Goal: Transaction & Acquisition: Purchase product/service

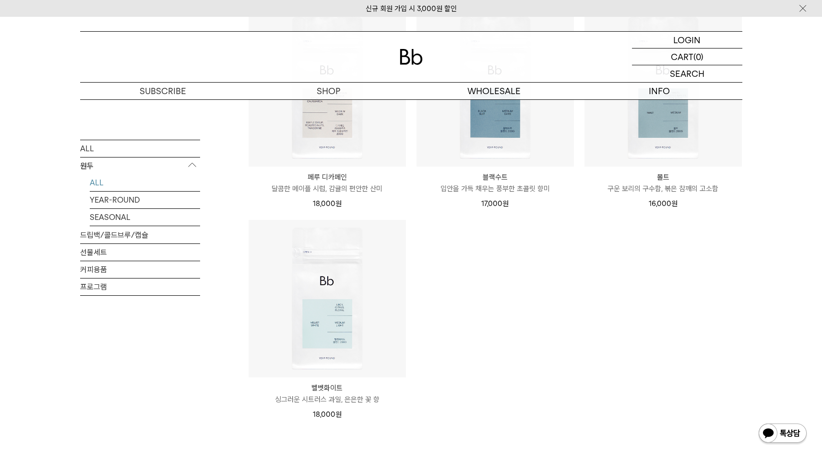
scroll to position [863, 0]
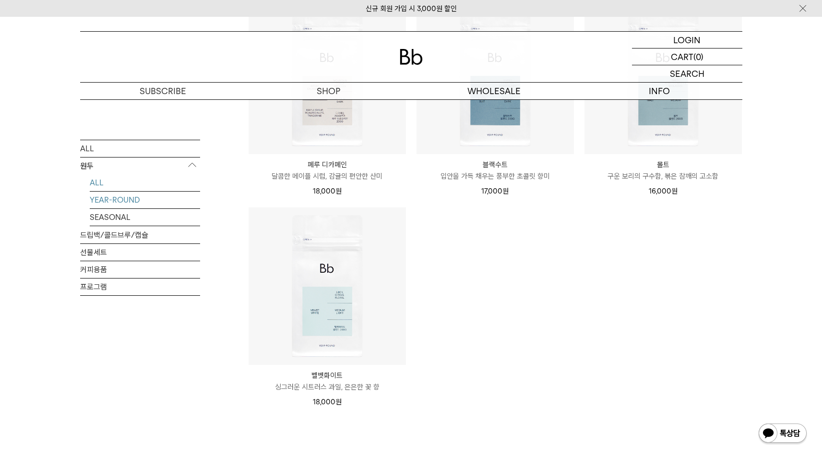
click at [133, 205] on link "YEAR-ROUND" at bounding box center [145, 199] width 110 height 17
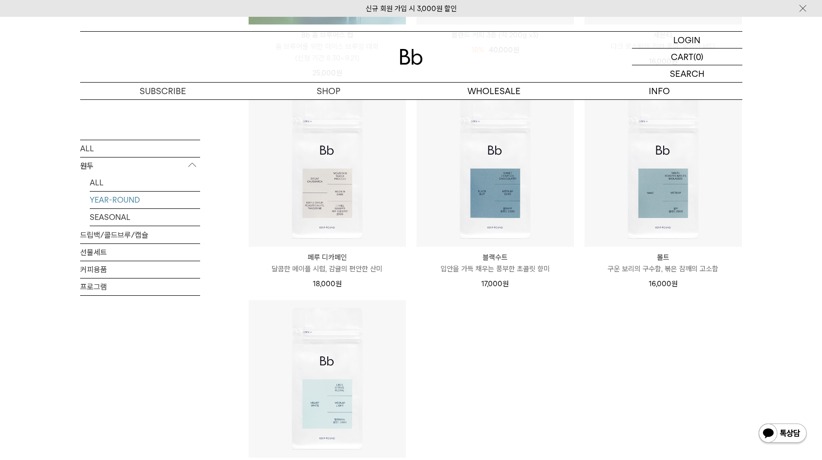
scroll to position [417, 0]
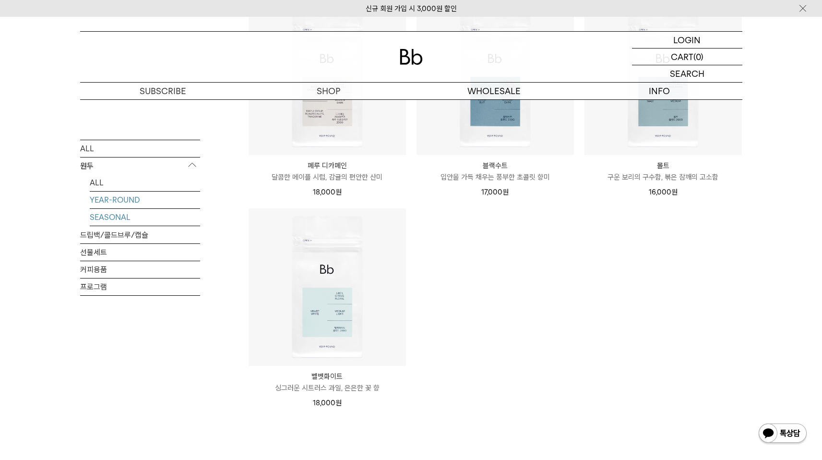
click at [148, 219] on link "SEASONAL" at bounding box center [145, 216] width 110 height 17
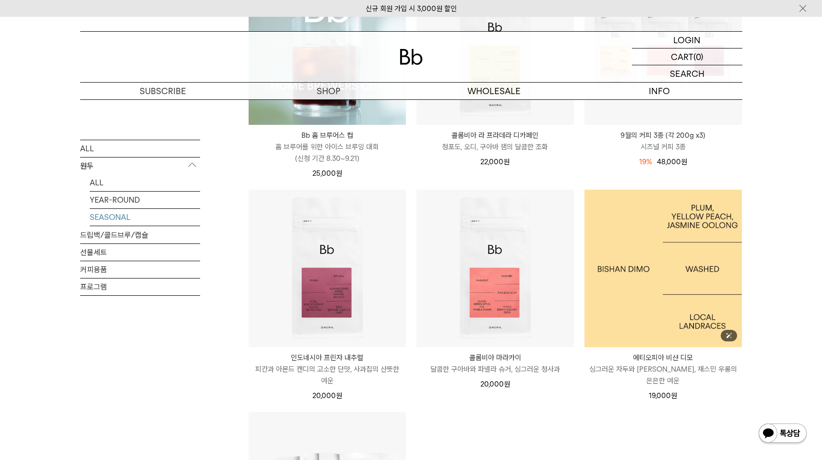
scroll to position [403, 0]
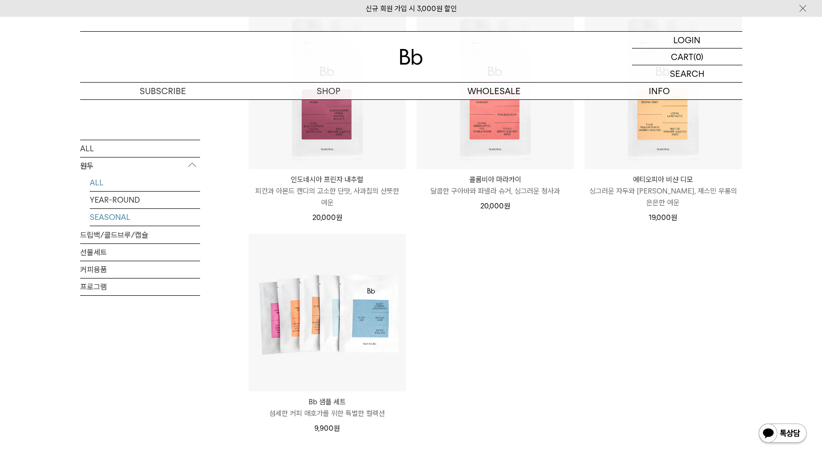
click at [96, 183] on link "ALL" at bounding box center [145, 182] width 110 height 17
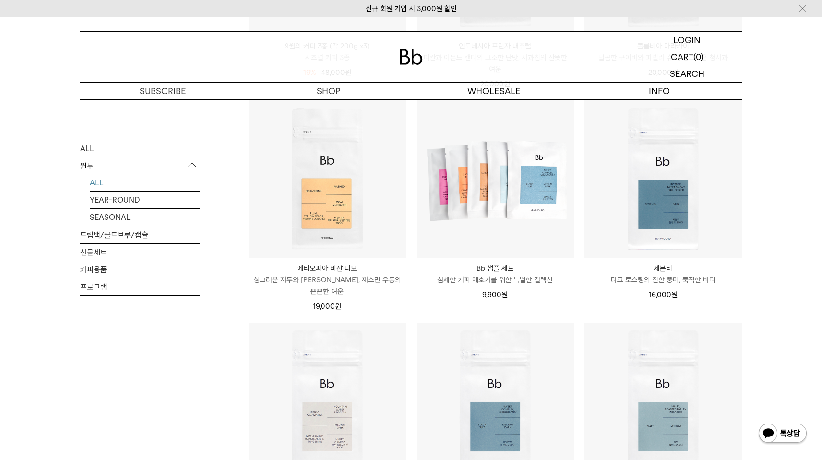
scroll to position [734, 0]
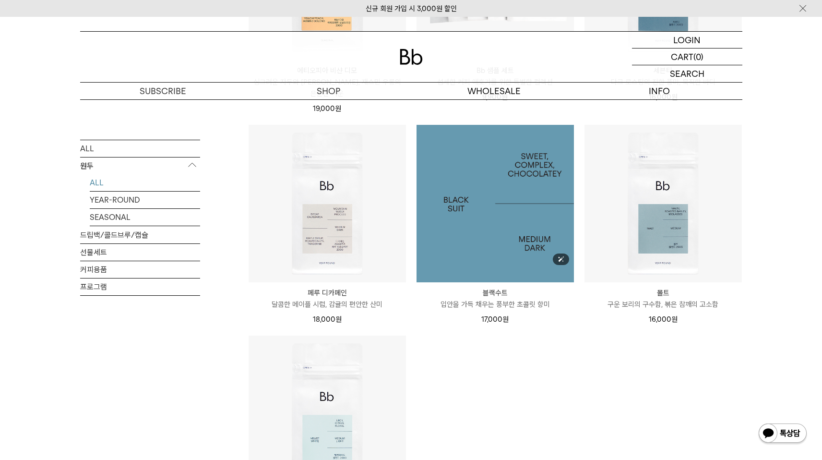
click at [528, 238] on img at bounding box center [495, 203] width 157 height 157
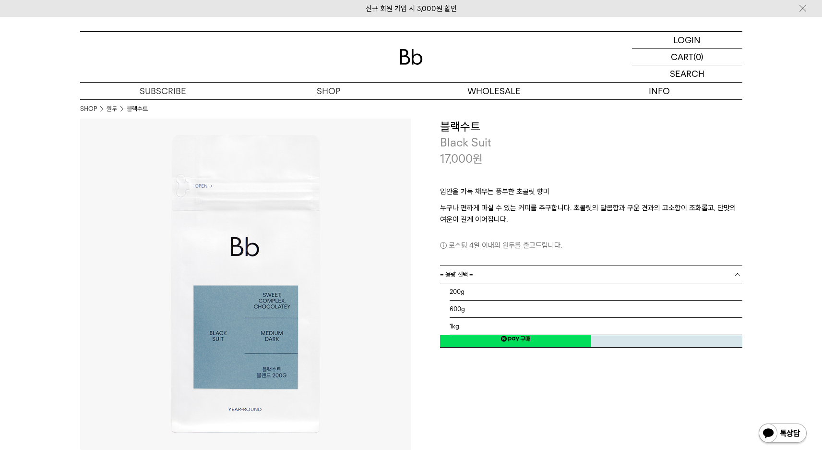
click at [730, 274] on link "= 용량 선택 =" at bounding box center [591, 274] width 302 height 17
click at [678, 288] on li "200g" at bounding box center [596, 291] width 293 height 17
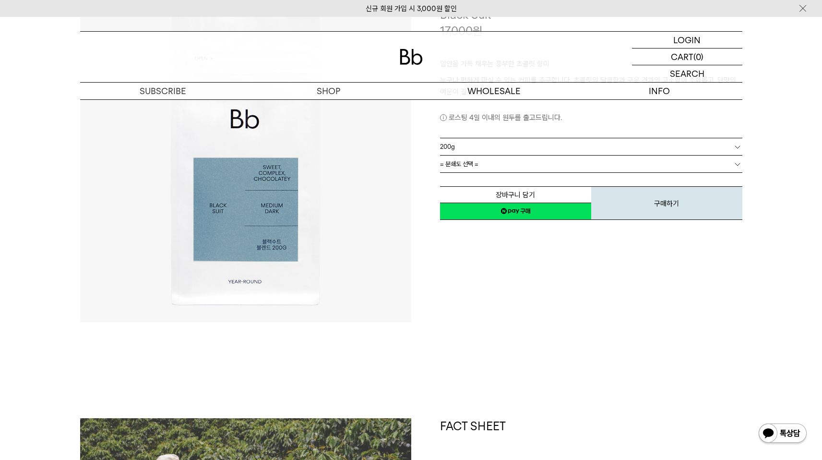
scroll to position [74, 0]
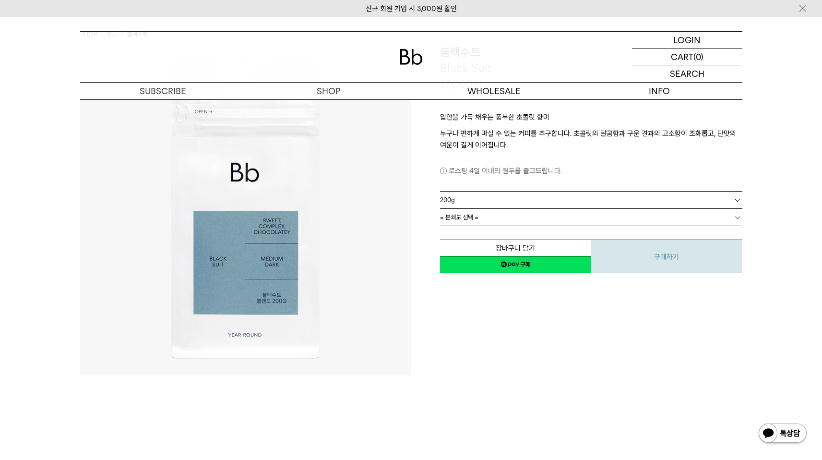
click at [684, 262] on button "구매하기" at bounding box center [666, 257] width 151 height 34
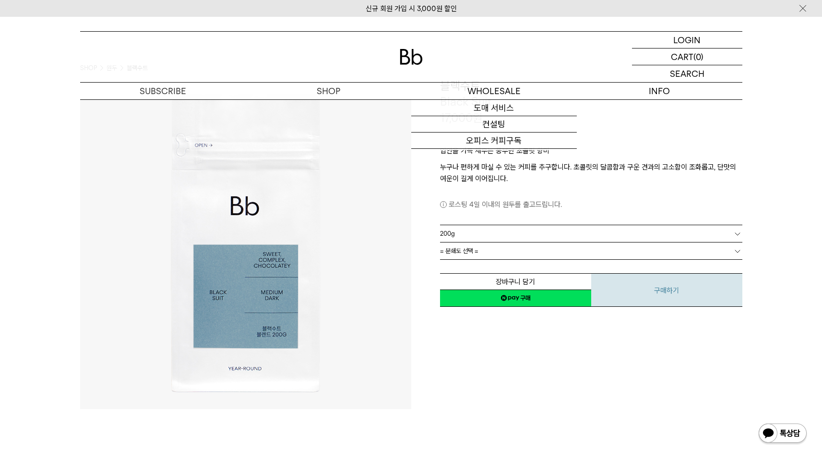
scroll to position [6, 0]
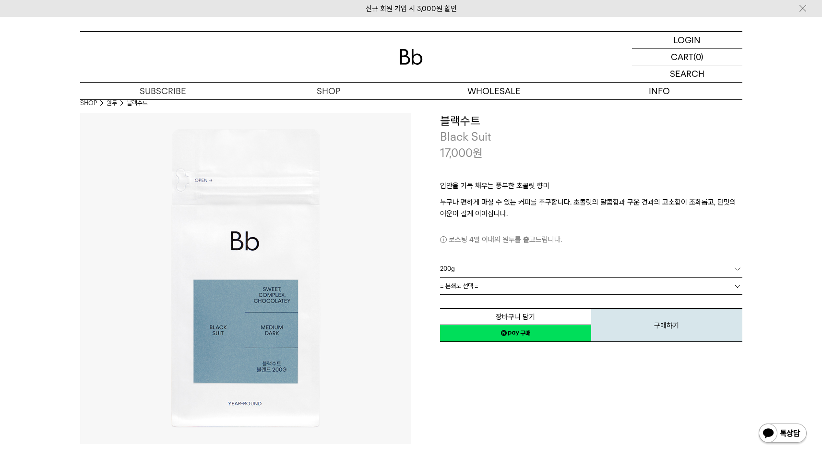
click at [583, 288] on link "= 분쇄도 선택 =" at bounding box center [591, 285] width 302 height 17
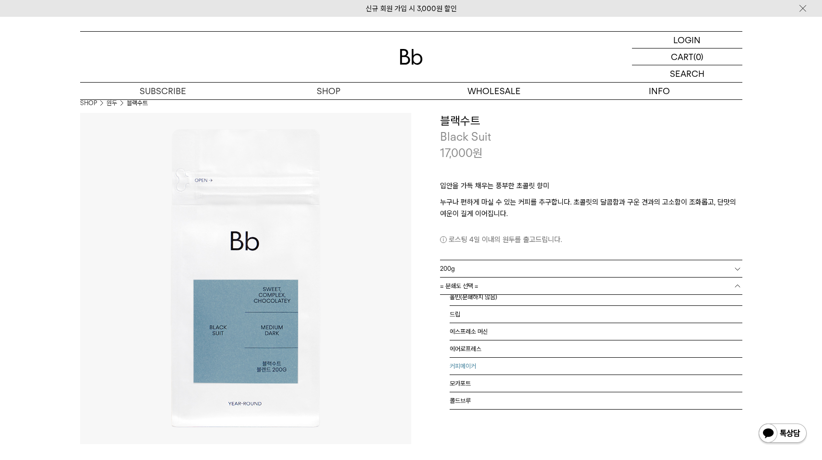
scroll to position [0, 0]
click at [483, 304] on li "홀빈(분쇄하지 않음)" at bounding box center [596, 303] width 293 height 17
